Goal: Transaction & Acquisition: Download file/media

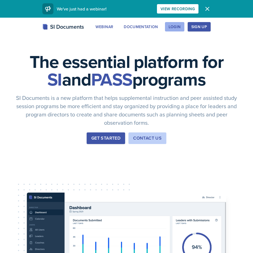
drag, startPoint x: 165, startPoint y: 28, endPoint x: 173, endPoint y: 27, distance: 8.5
click at [166, 28] on button "Login" at bounding box center [174, 26] width 19 height 9
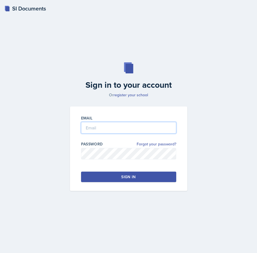
type input "[EMAIL_ADDRESS][DOMAIN_NAME]"
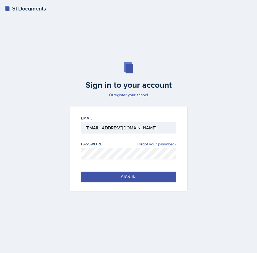
click at [138, 175] on button "Sign in" at bounding box center [128, 177] width 95 height 11
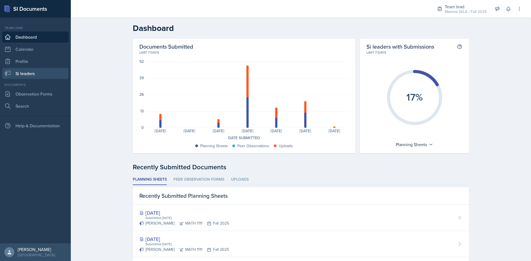
click at [27, 73] on link "Si leaders" at bounding box center [35, 73] width 66 height 11
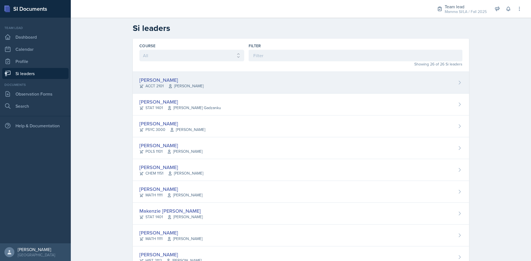
click at [203, 80] on div "[PERSON_NAME] ACCT 2101 [PERSON_NAME]" at bounding box center [301, 83] width 336 height 22
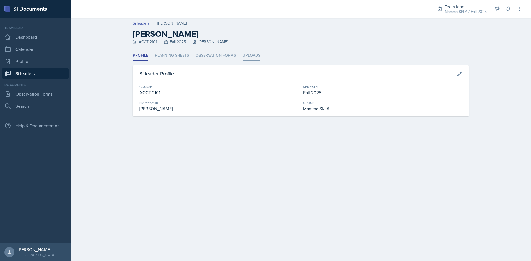
click at [245, 54] on li "Uploads" at bounding box center [251, 55] width 18 height 11
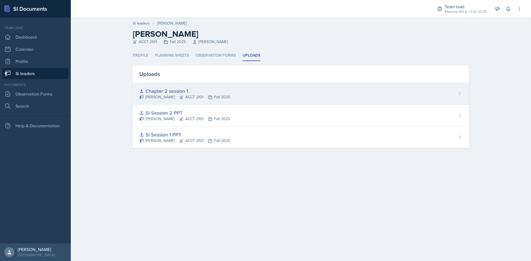
click at [197, 91] on div "Chapter 2 session 1" at bounding box center [184, 90] width 91 height 7
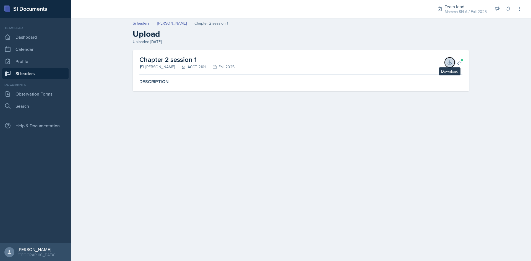
click at [257, 63] on button "Download" at bounding box center [449, 62] width 10 height 10
